Goal: Navigation & Orientation: Find specific page/section

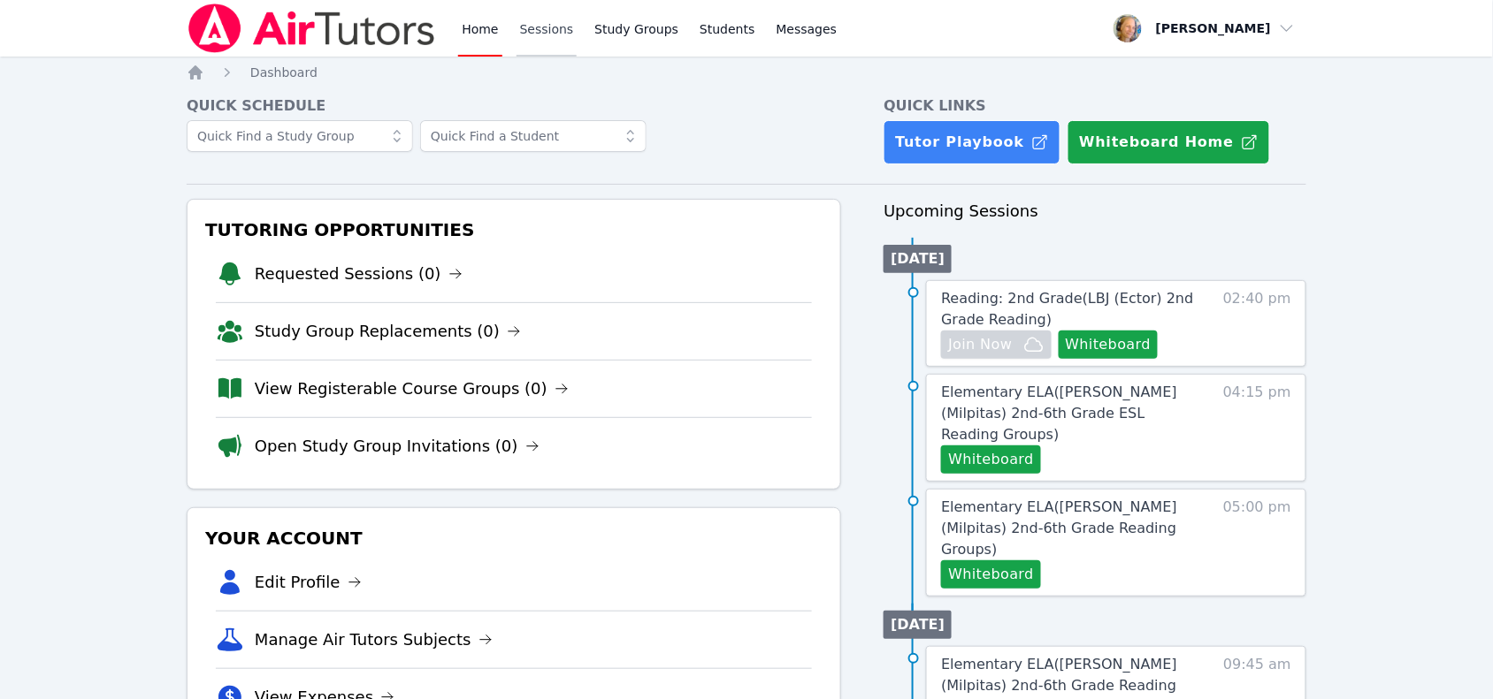
click at [558, 27] on link "Sessions" at bounding box center [546, 28] width 61 height 57
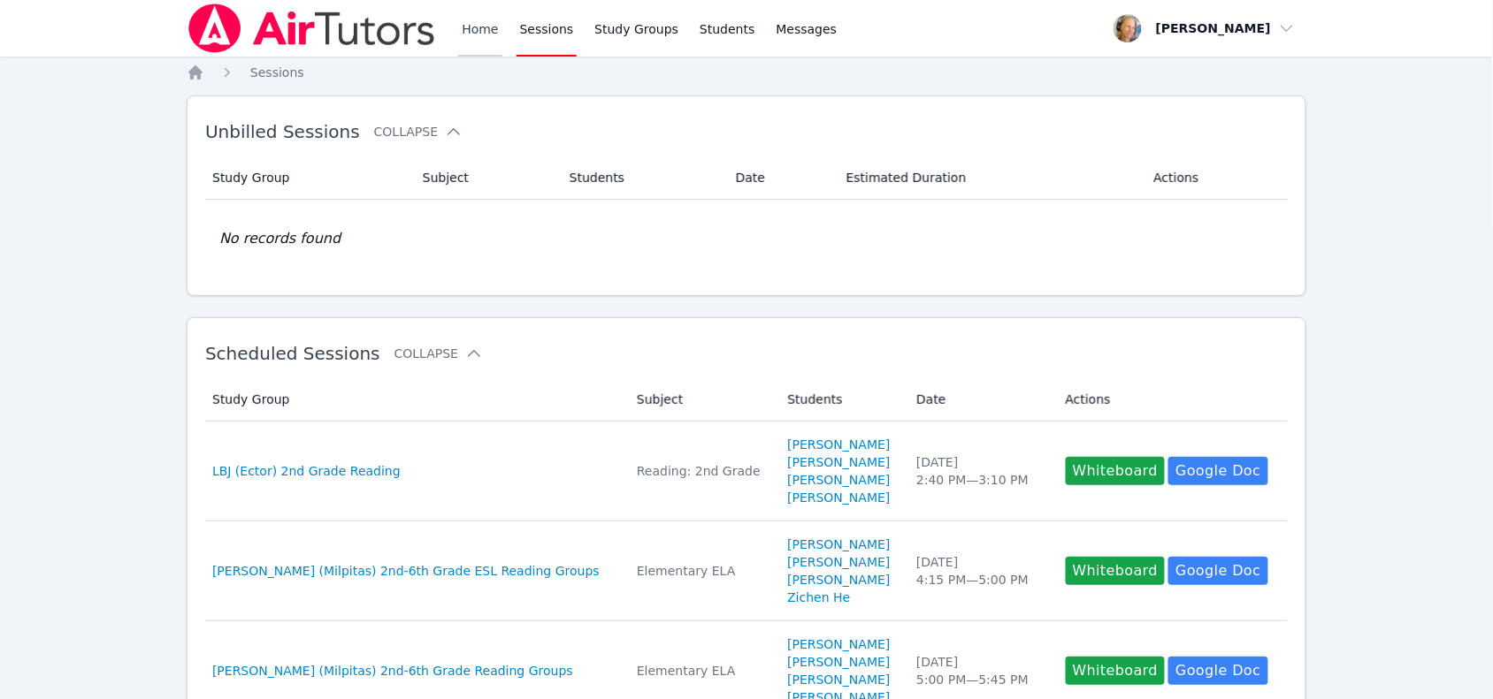
click at [482, 32] on link "Home" at bounding box center [479, 28] width 43 height 57
